Goal: Task Accomplishment & Management: Use online tool/utility

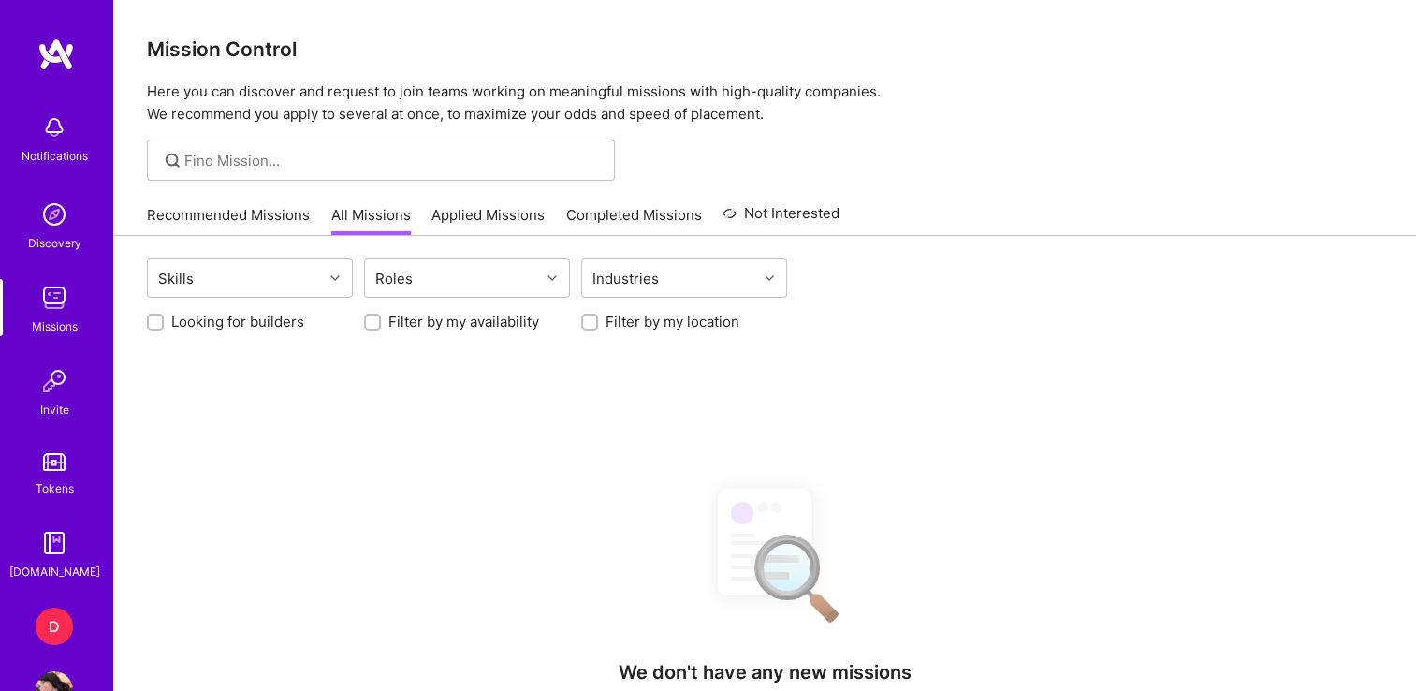
click at [41, 621] on div "D" at bounding box center [54, 626] width 37 height 37
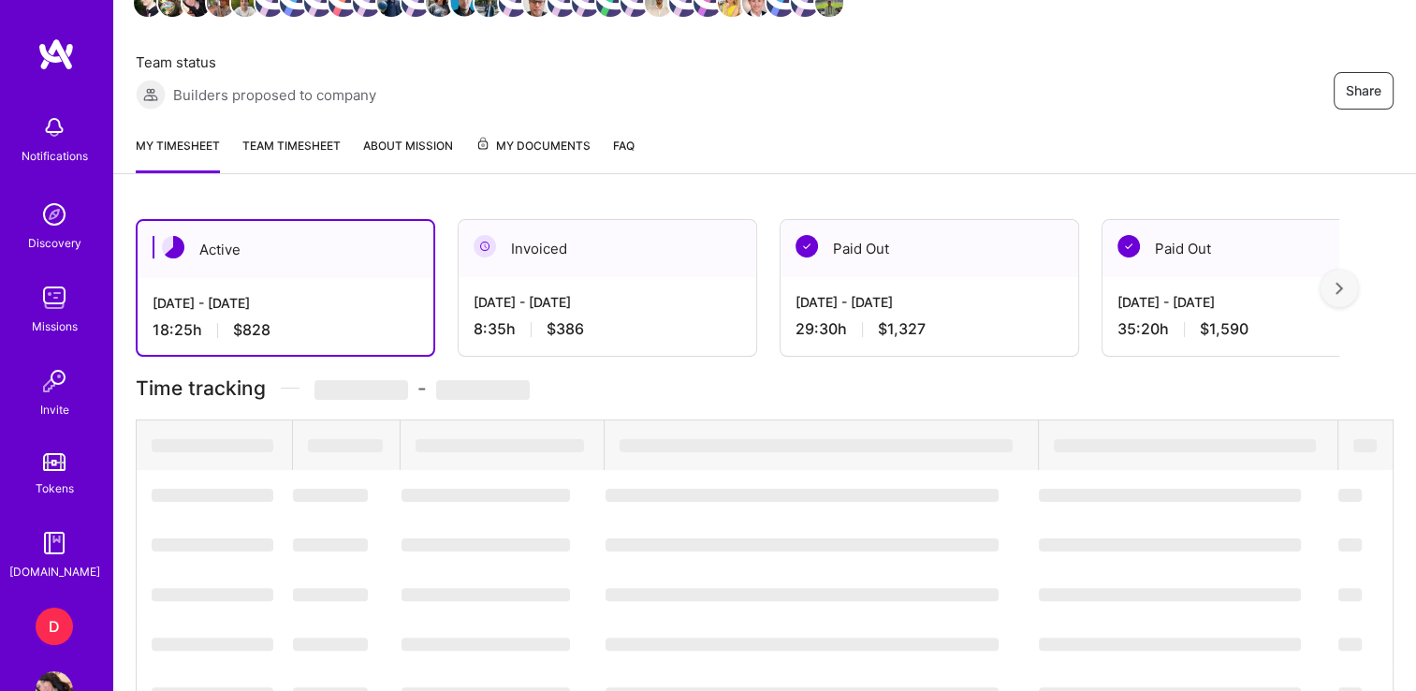
scroll to position [311, 0]
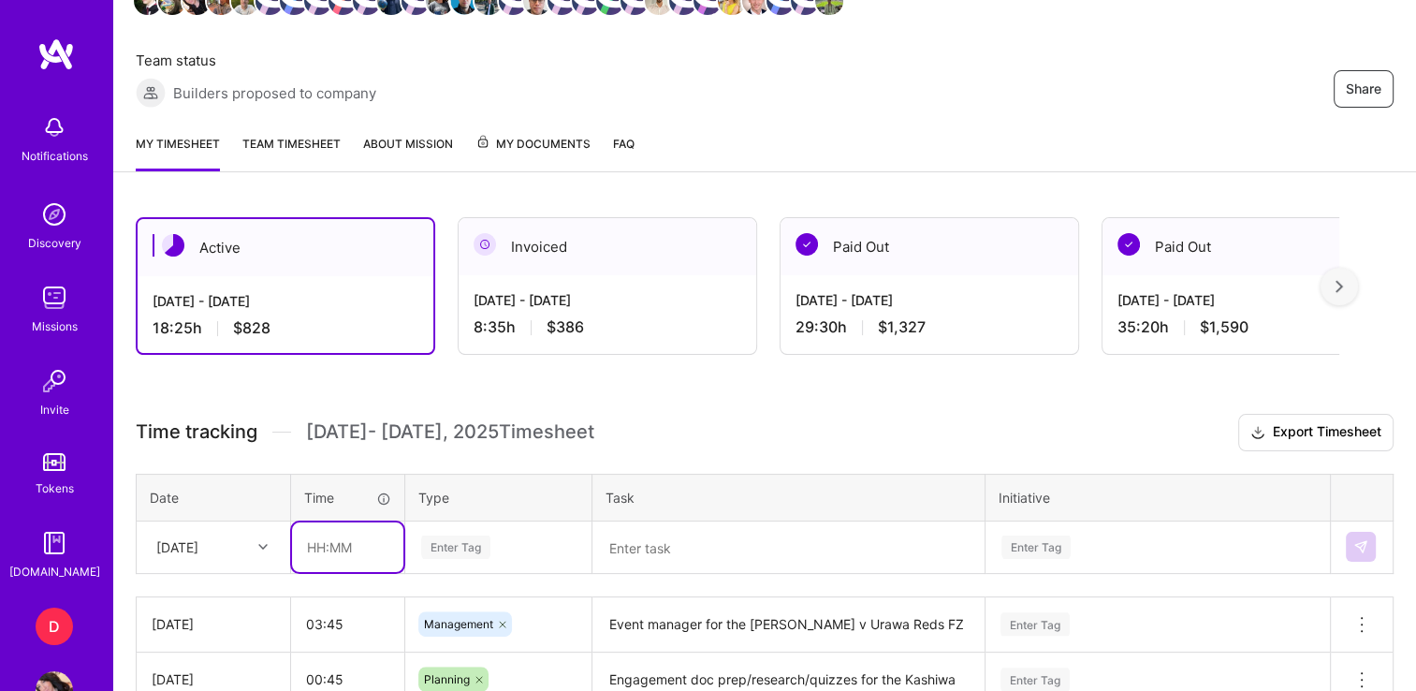
click at [323, 541] on input "text" at bounding box center [347, 547] width 111 height 50
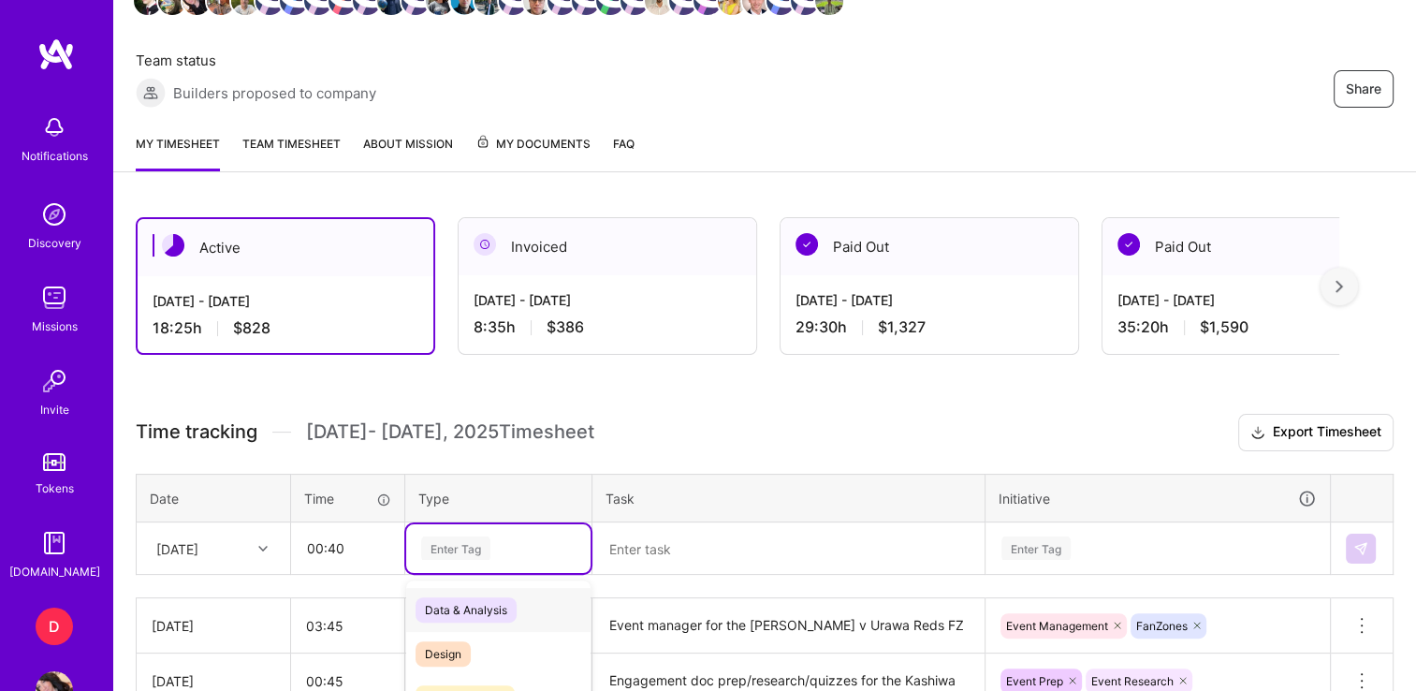
scroll to position [486, 0]
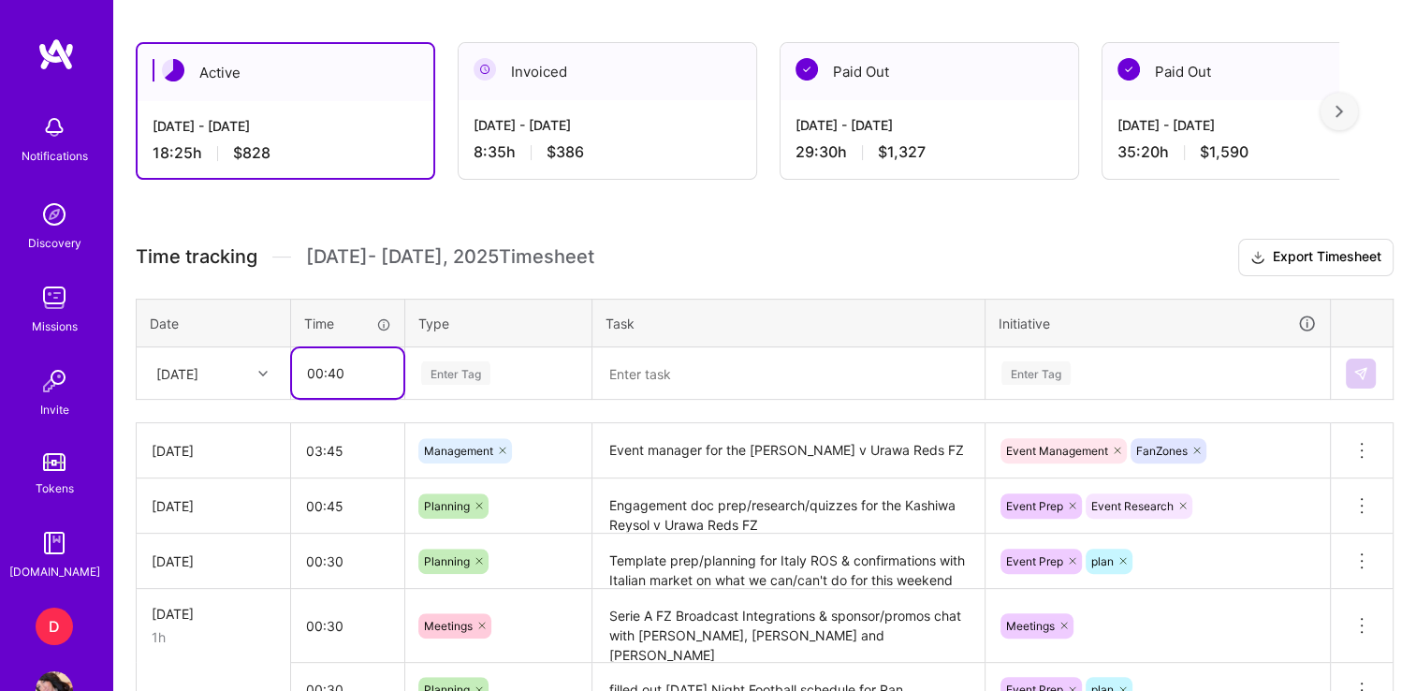
click at [365, 348] on input "00:40" at bounding box center [347, 373] width 111 height 50
type input "00:45"
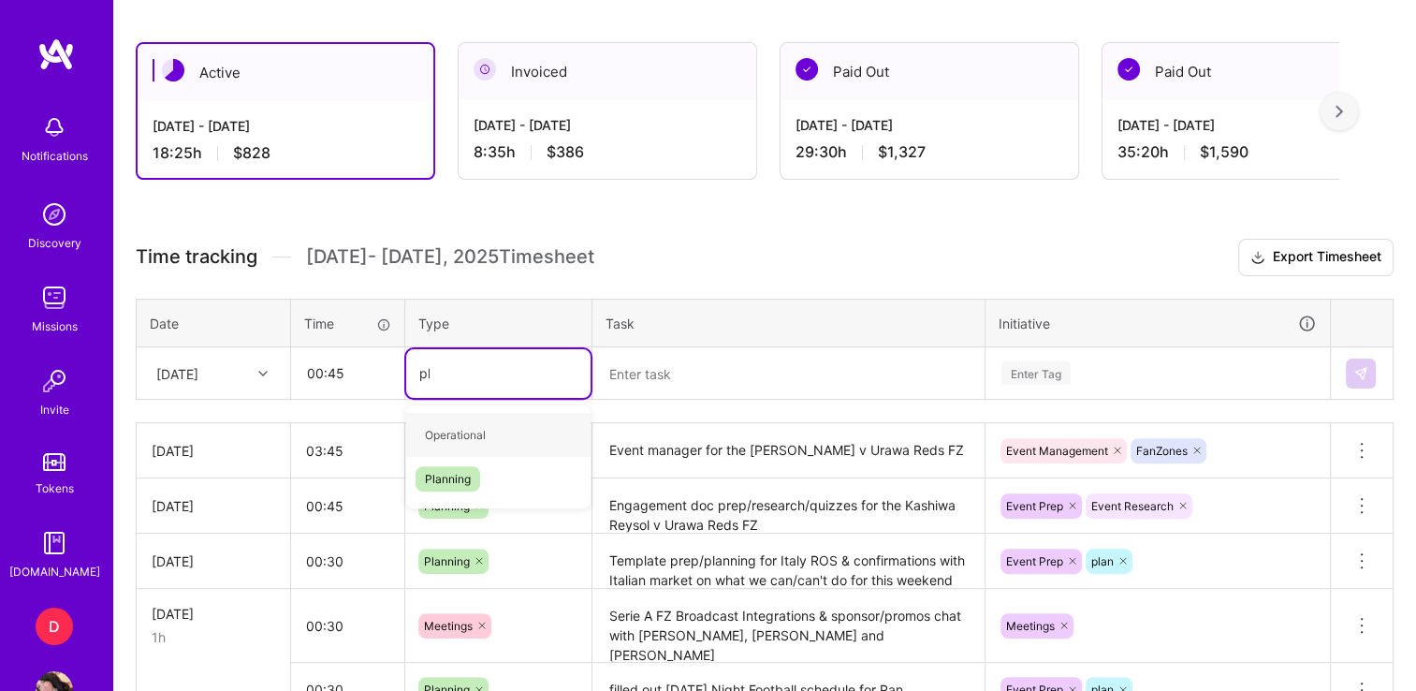
type input "plan"
click at [433, 433] on span "Planning" at bounding box center [448, 434] width 65 height 25
click at [699, 385] on textarea at bounding box center [788, 373] width 388 height 49
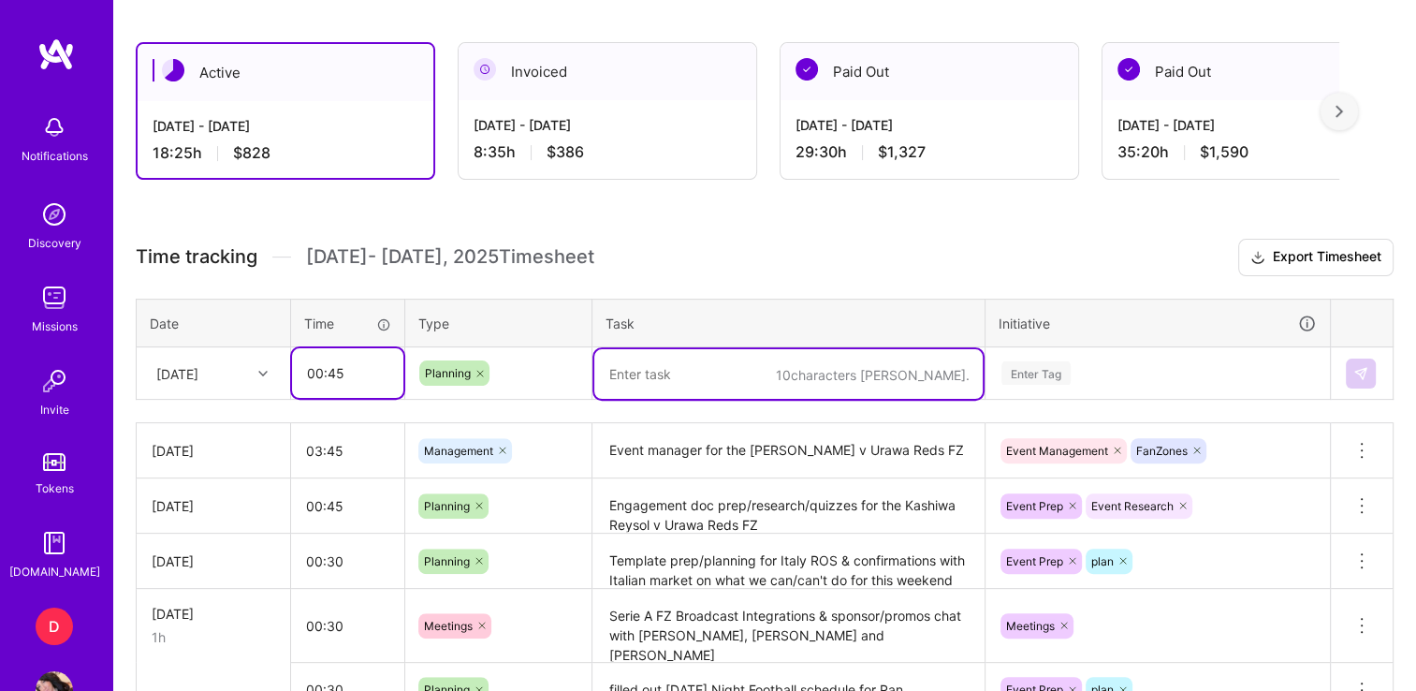
click at [344, 373] on input "00:45" at bounding box center [347, 373] width 111 height 50
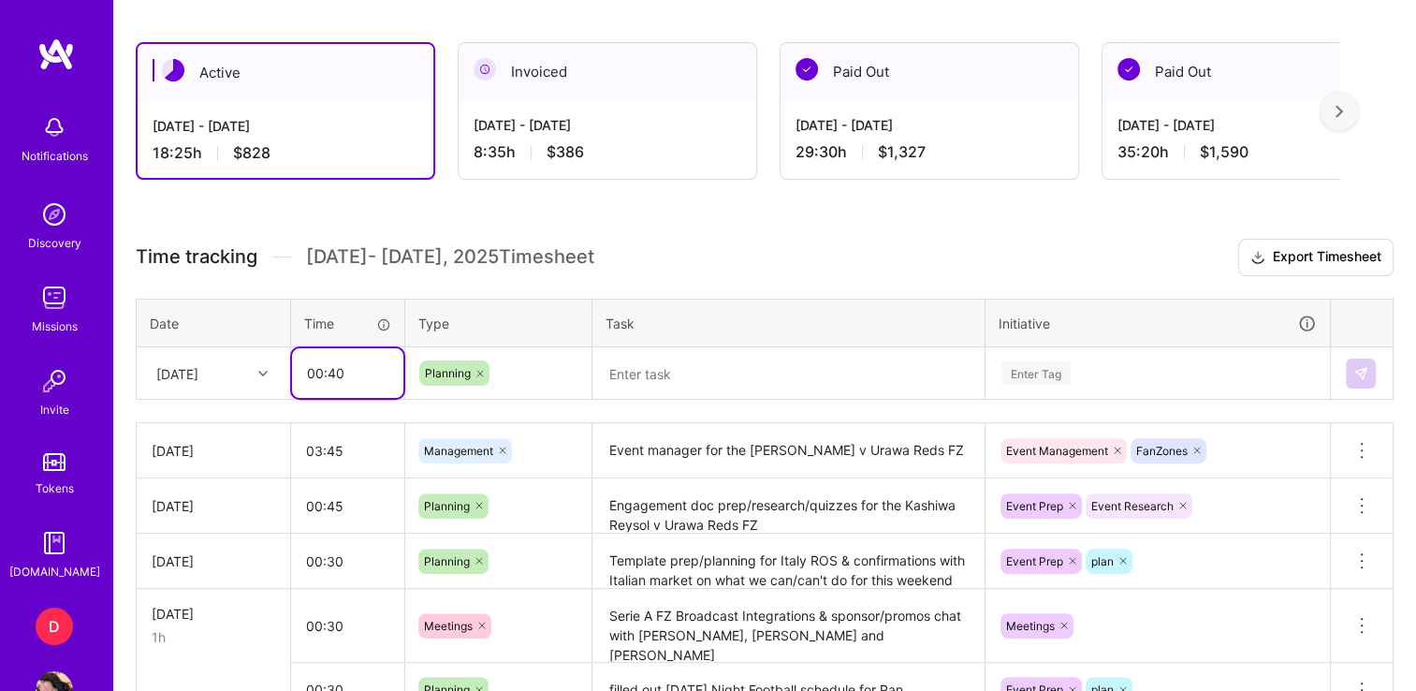
type input "00:40"
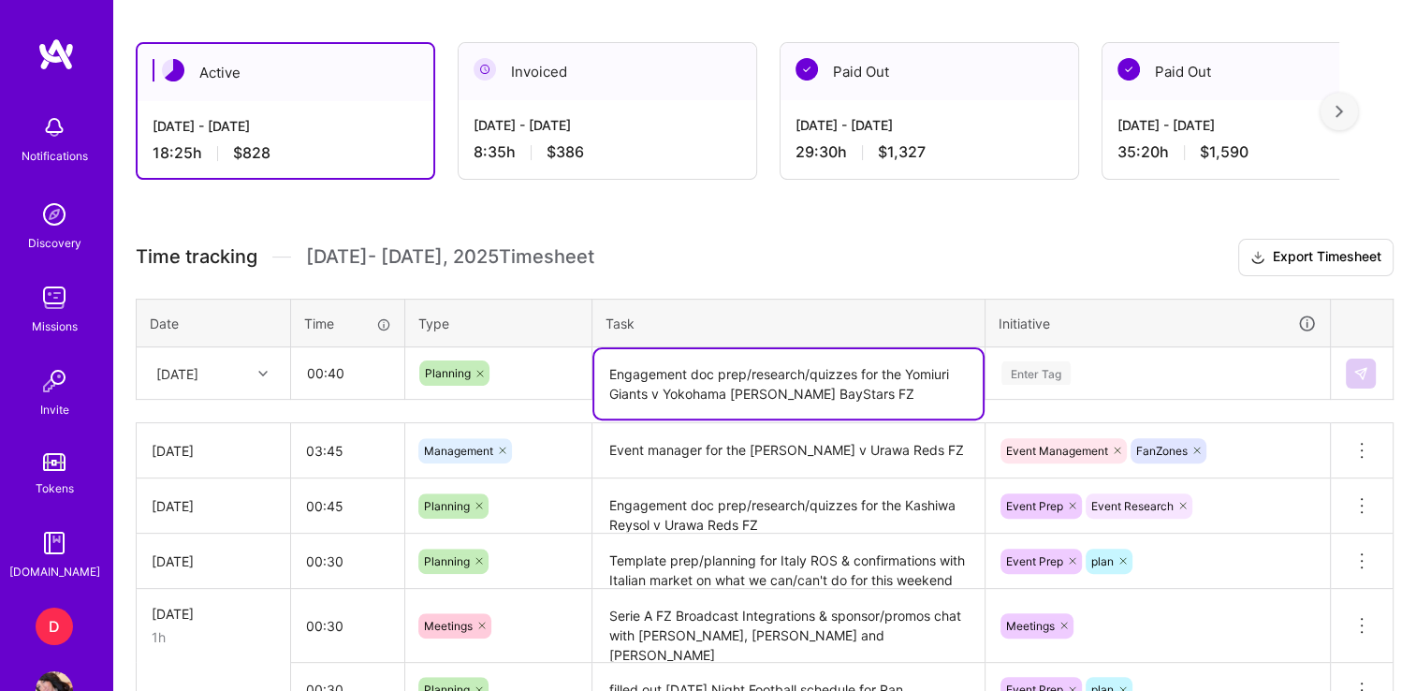
type textarea "Engagement doc prep/research/quizzes for the Yomiuri Giants v Yokohama DeNA Bay…"
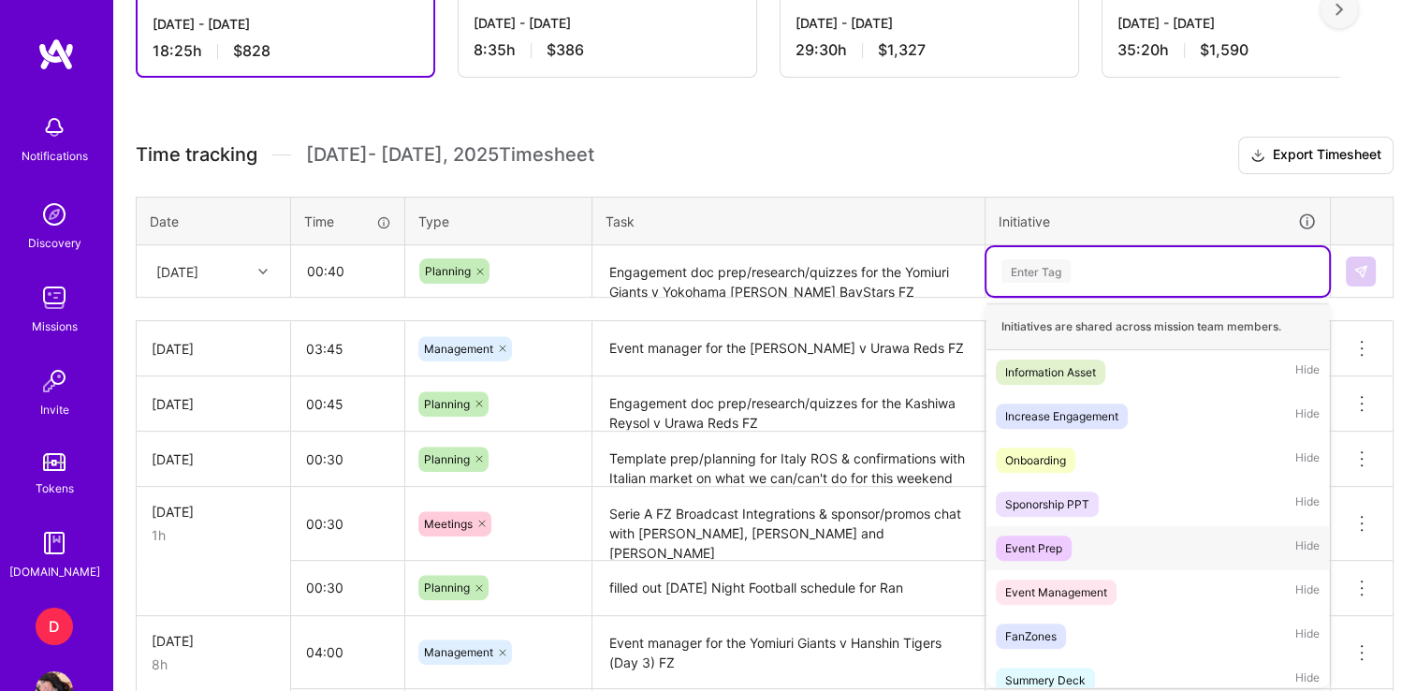
click at [1045, 540] on div "Event Prep" at bounding box center [1033, 548] width 57 height 20
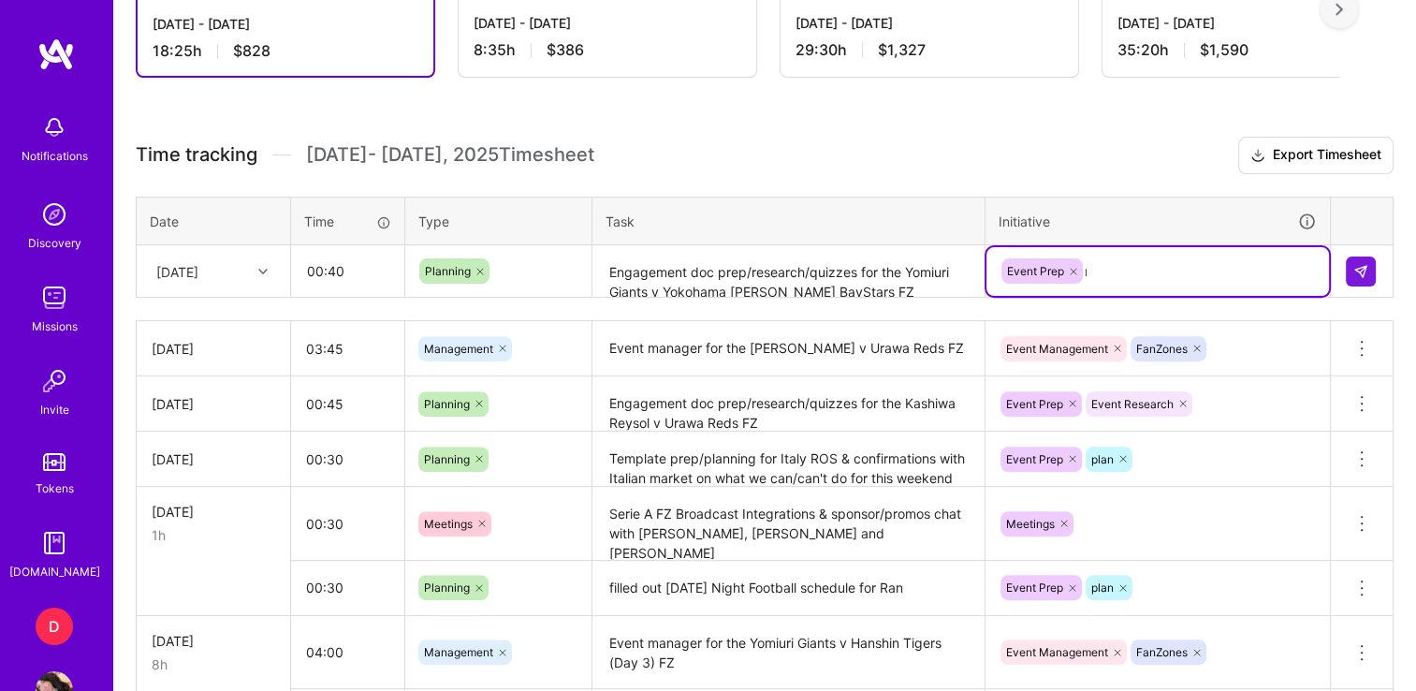
type input "res"
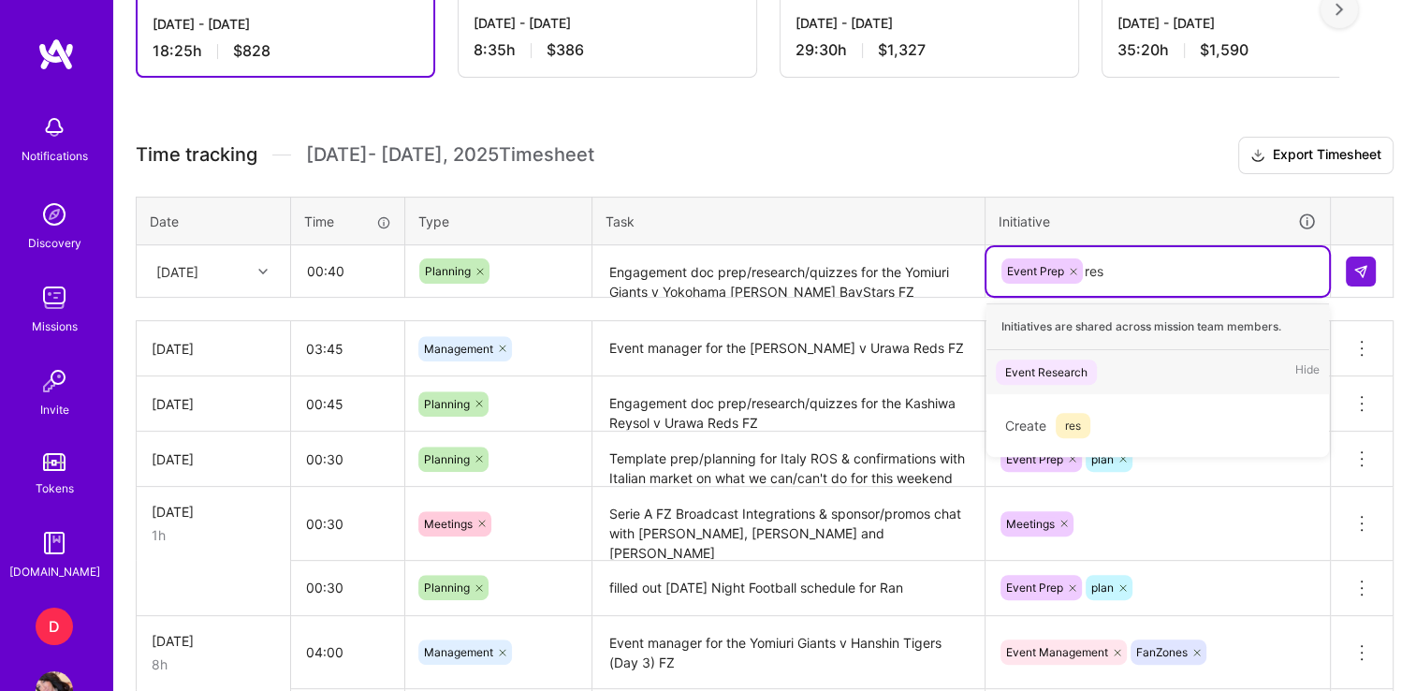
click at [1058, 364] on div "Event Research" at bounding box center [1046, 372] width 82 height 20
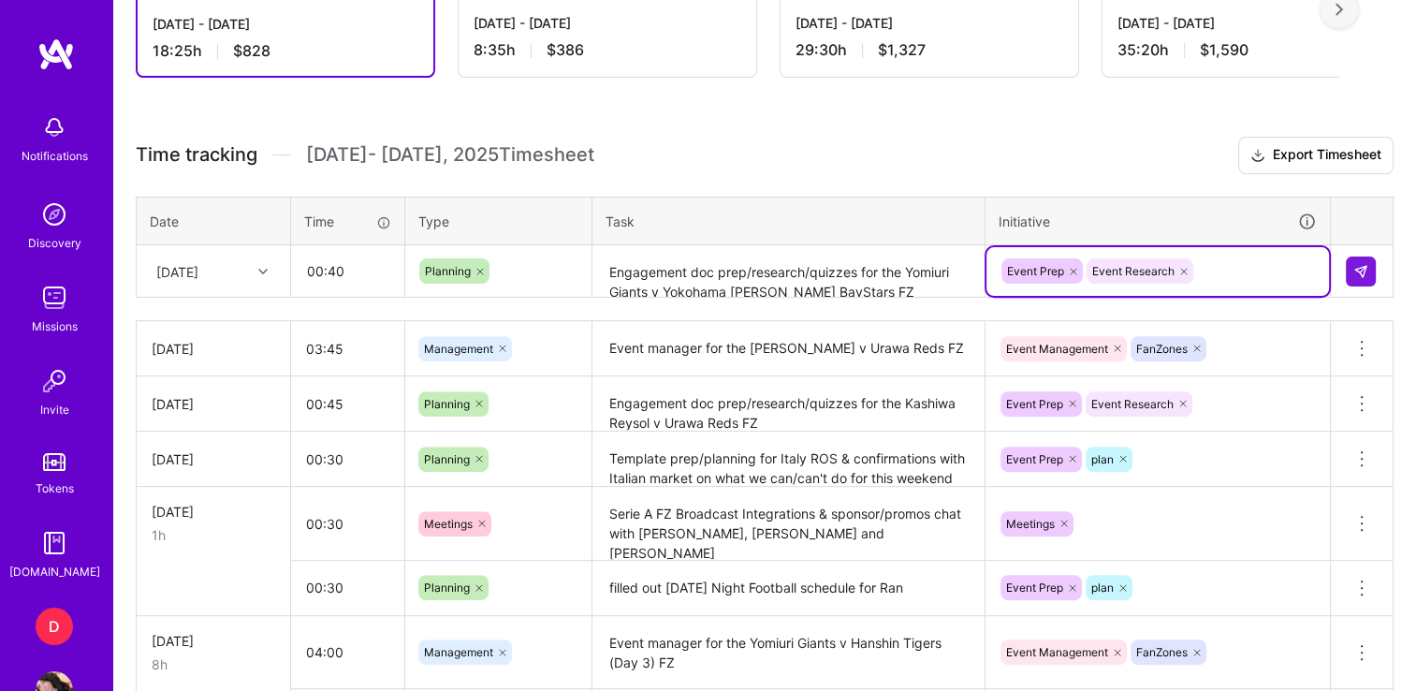
click at [1378, 265] on td at bounding box center [1362, 271] width 63 height 52
click at [1369, 265] on button at bounding box center [1361, 271] width 30 height 30
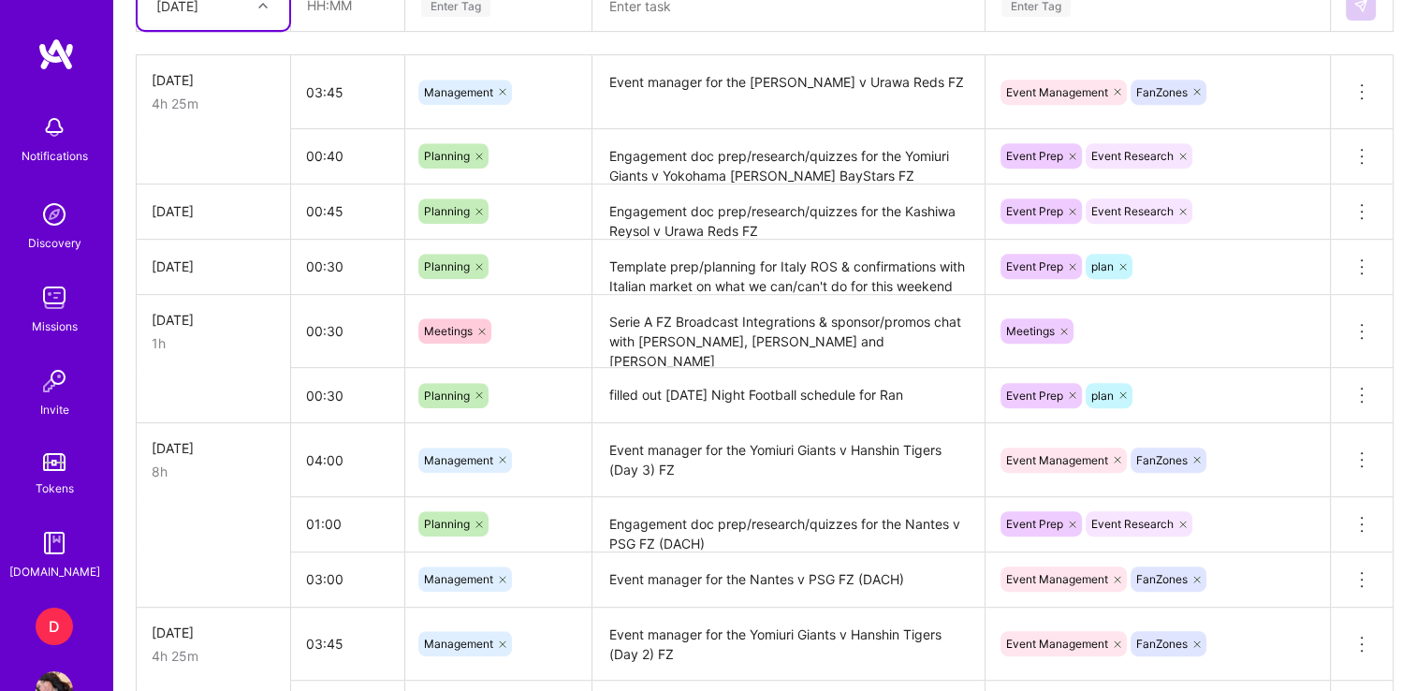
scroll to position [852, 0]
